Goal: Task Accomplishment & Management: Use online tool/utility

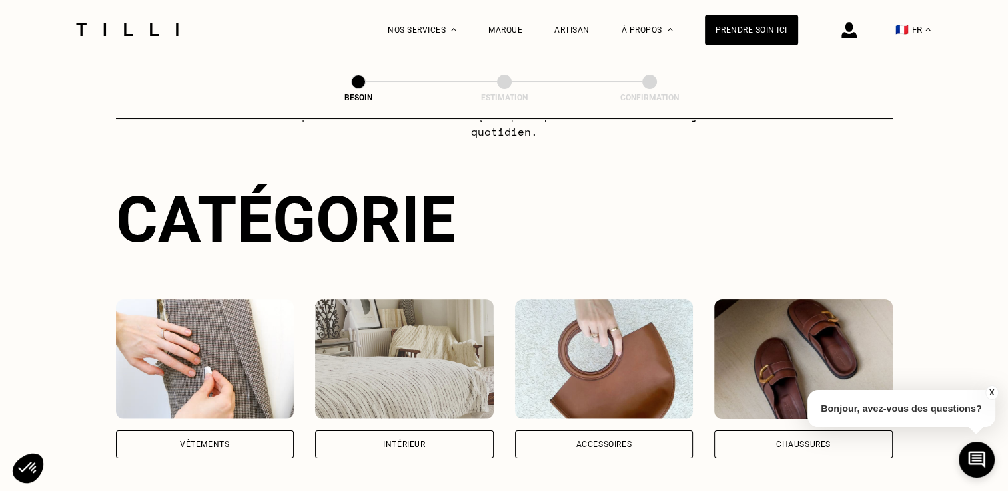
scroll to position [96, 0]
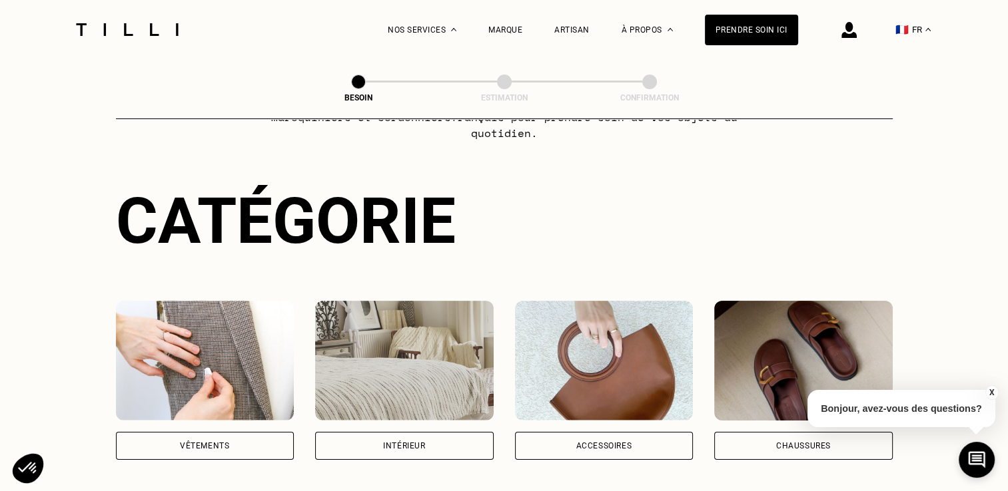
drag, startPoint x: 517, startPoint y: 281, endPoint x: 537, endPoint y: 303, distance: 29.3
click at [537, 303] on div "Catégorie Vêtements Intérieur Accessoires Chaussures" at bounding box center [504, 322] width 777 height 276
click at [537, 303] on img at bounding box center [604, 361] width 178 height 120
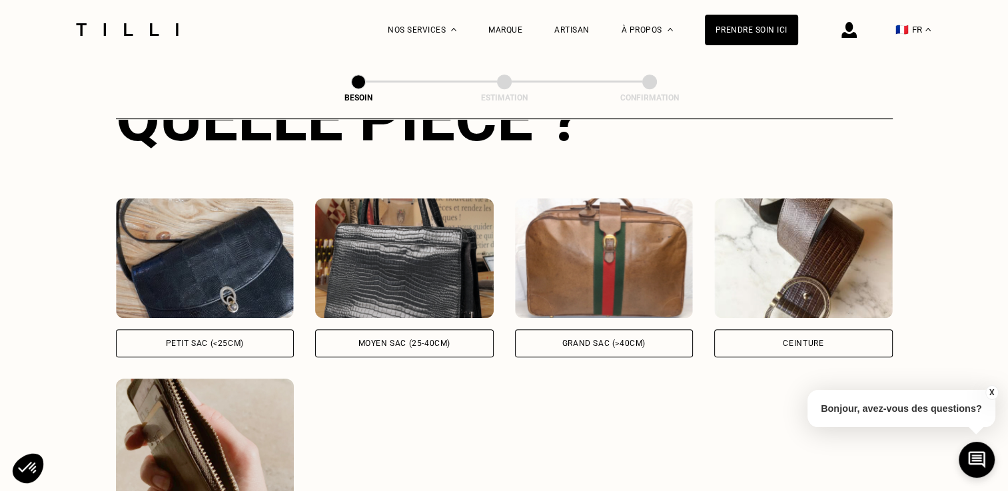
scroll to position [565, 0]
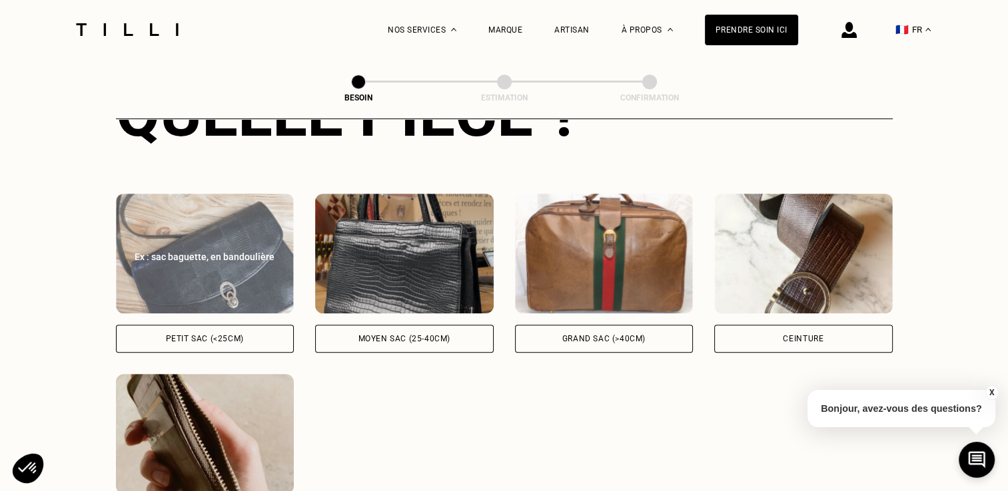
click at [199, 272] on img at bounding box center [205, 254] width 178 height 120
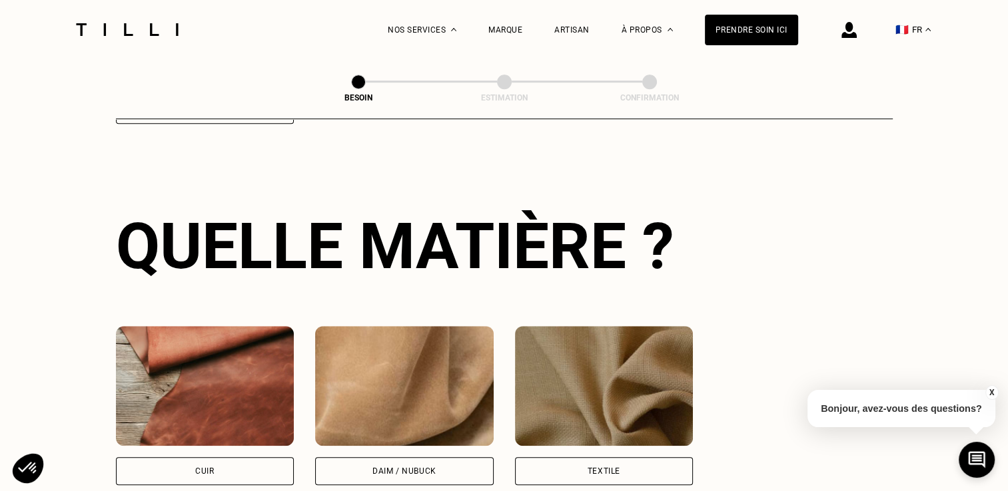
scroll to position [978, 0]
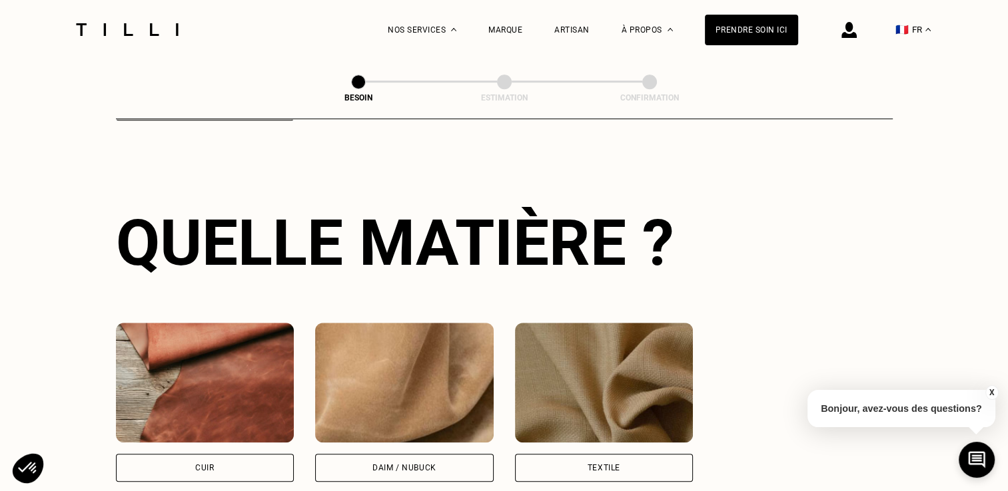
click at [253, 348] on img at bounding box center [205, 383] width 178 height 120
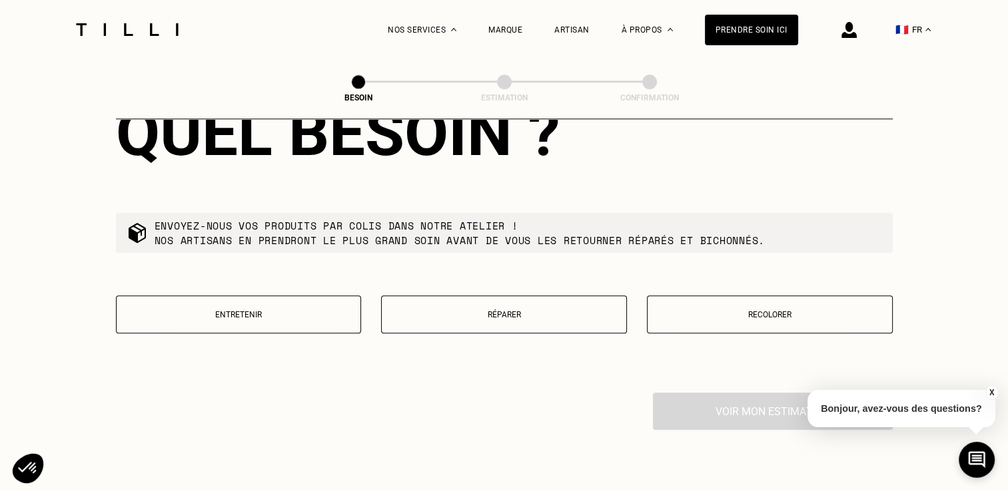
scroll to position [1451, 0]
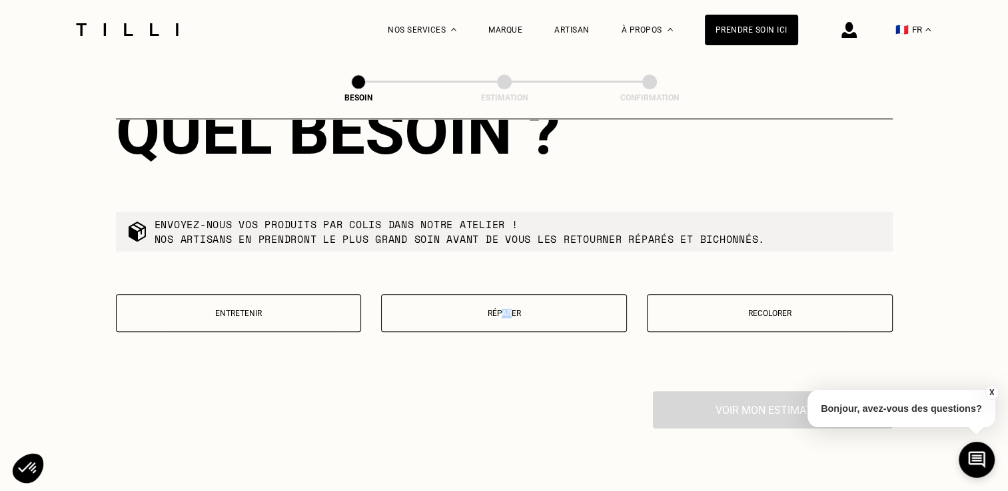
drag, startPoint x: 503, startPoint y: 326, endPoint x: 511, endPoint y: 315, distance: 14.3
click at [511, 315] on div "Entretenir Réparer Recolorer" at bounding box center [504, 321] width 777 height 55
click at [511, 315] on button "Réparer" at bounding box center [504, 313] width 246 height 38
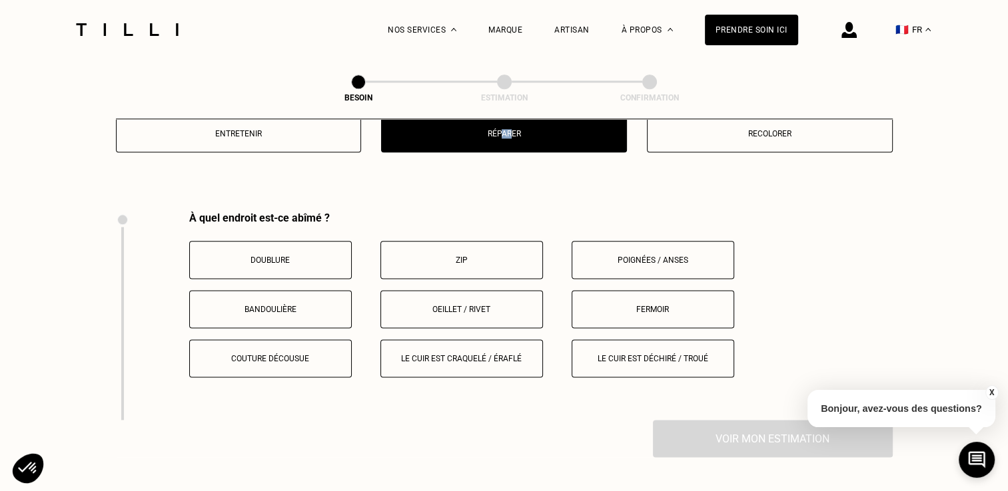
scroll to position [1684, 0]
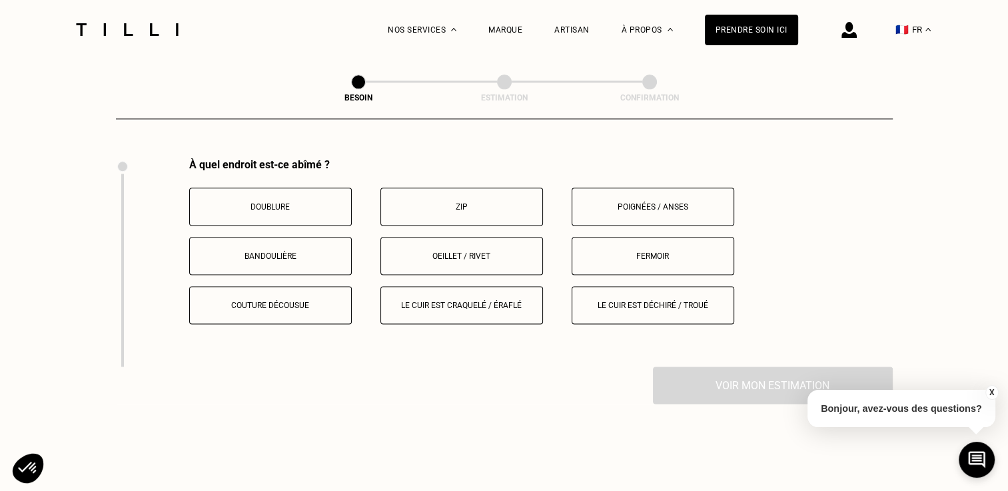
click at [298, 260] on button "Bandoulière" at bounding box center [270, 256] width 163 height 38
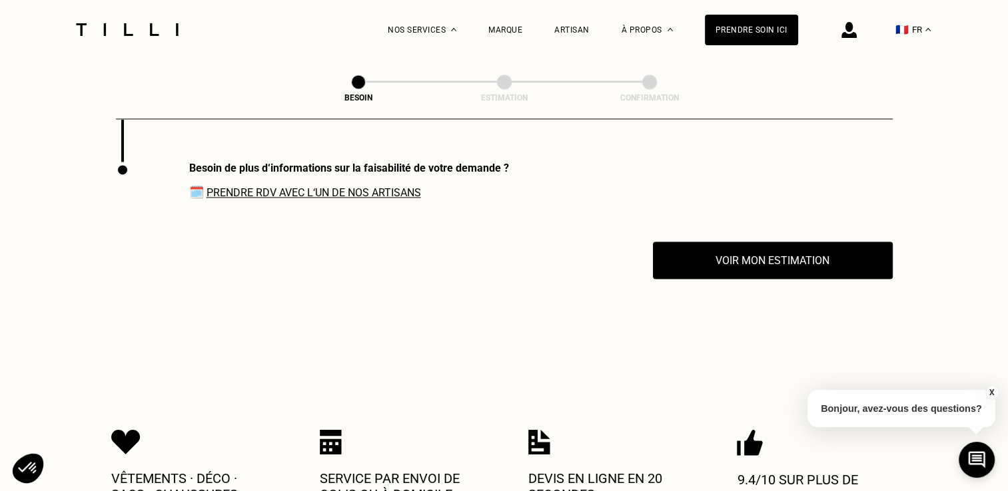
scroll to position [1888, 0]
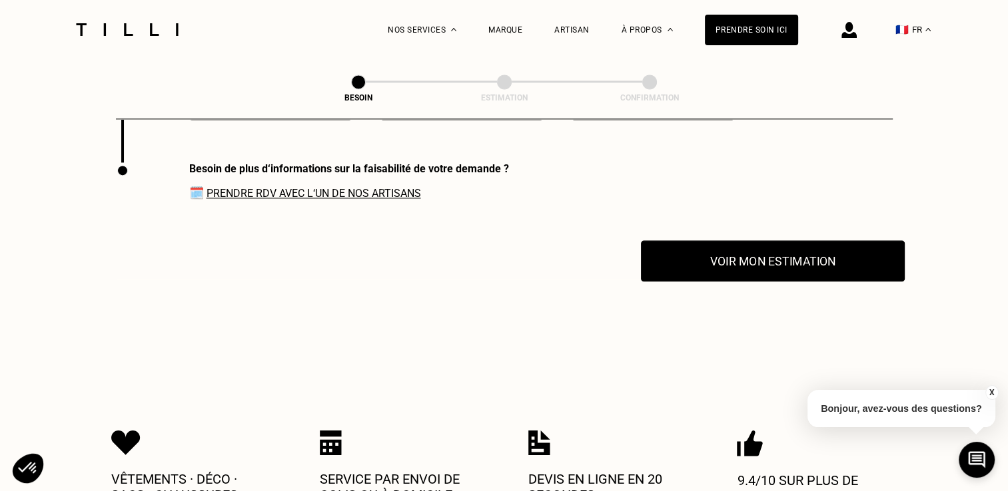
click at [775, 260] on button "Voir mon estimation" at bounding box center [773, 260] width 264 height 41
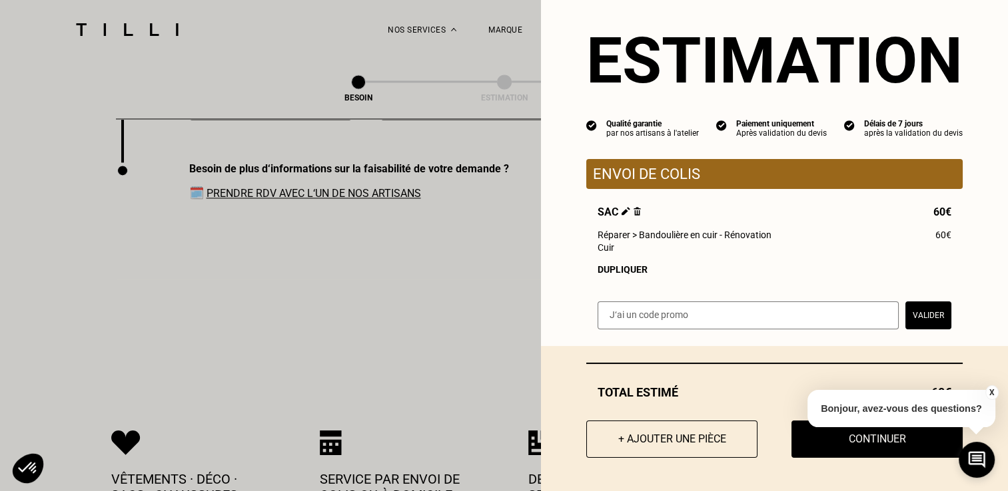
scroll to position [0, 0]
